Goal: Information Seeking & Learning: Learn about a topic

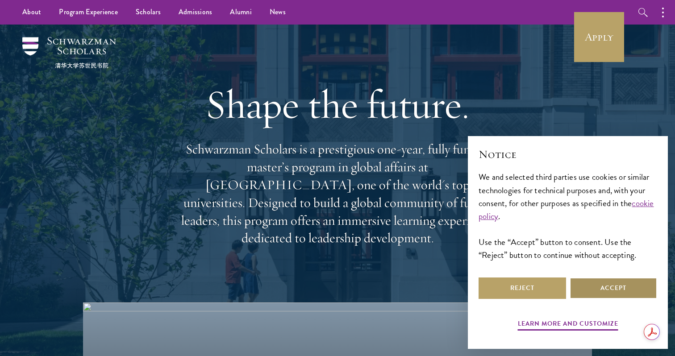
click at [606, 296] on button "Accept" at bounding box center [612, 288] width 87 height 21
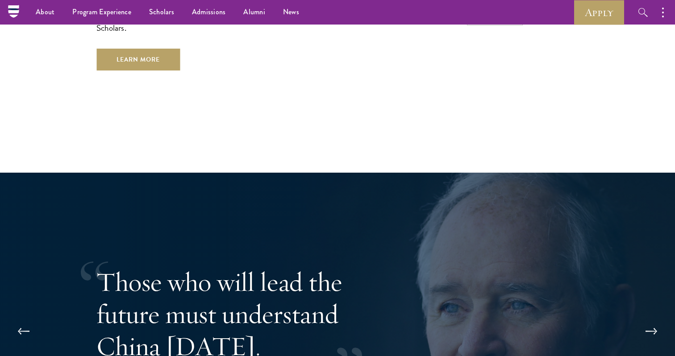
scroll to position [1412, 0]
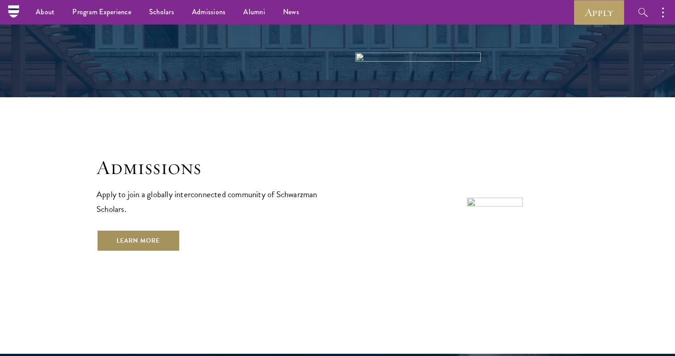
click at [152, 230] on link "Learn More" at bounding box center [137, 240] width 83 height 21
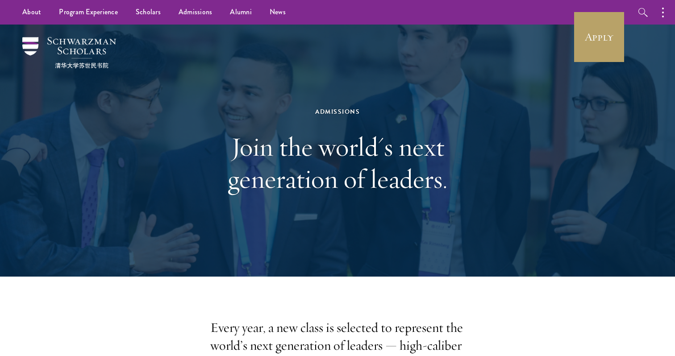
click at [161, 90] on div "Admissions Join the world's next generation of leaders." at bounding box center [337, 151] width 585 height 252
drag, startPoint x: 131, startPoint y: 58, endPoint x: 62, endPoint y: 43, distance: 70.7
click at [62, 43] on div "Admissions Join the world's next generation of leaders." at bounding box center [337, 151] width 585 height 252
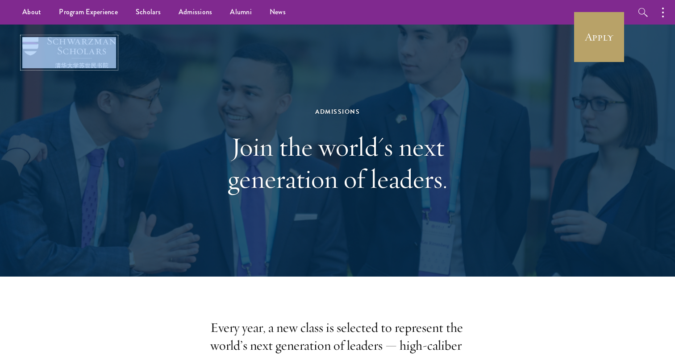
click at [61, 43] on img at bounding box center [69, 52] width 94 height 31
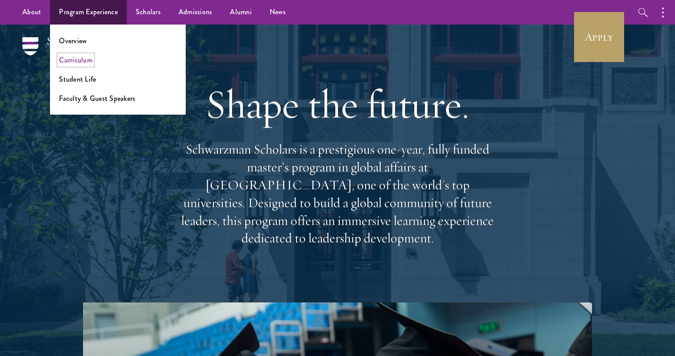
click at [72, 62] on link "Curriculum" at bounding box center [75, 60] width 33 height 10
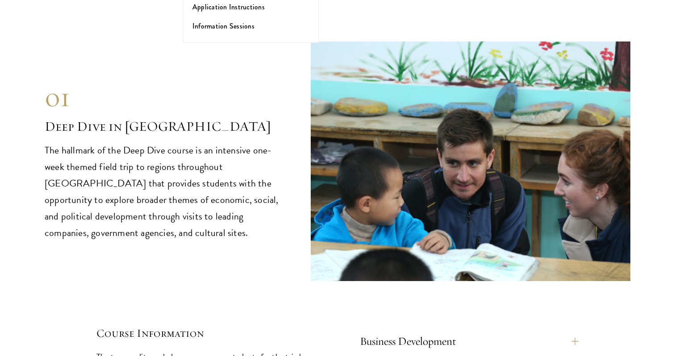
scroll to position [3636, 0]
